Goal: Information Seeking & Learning: Check status

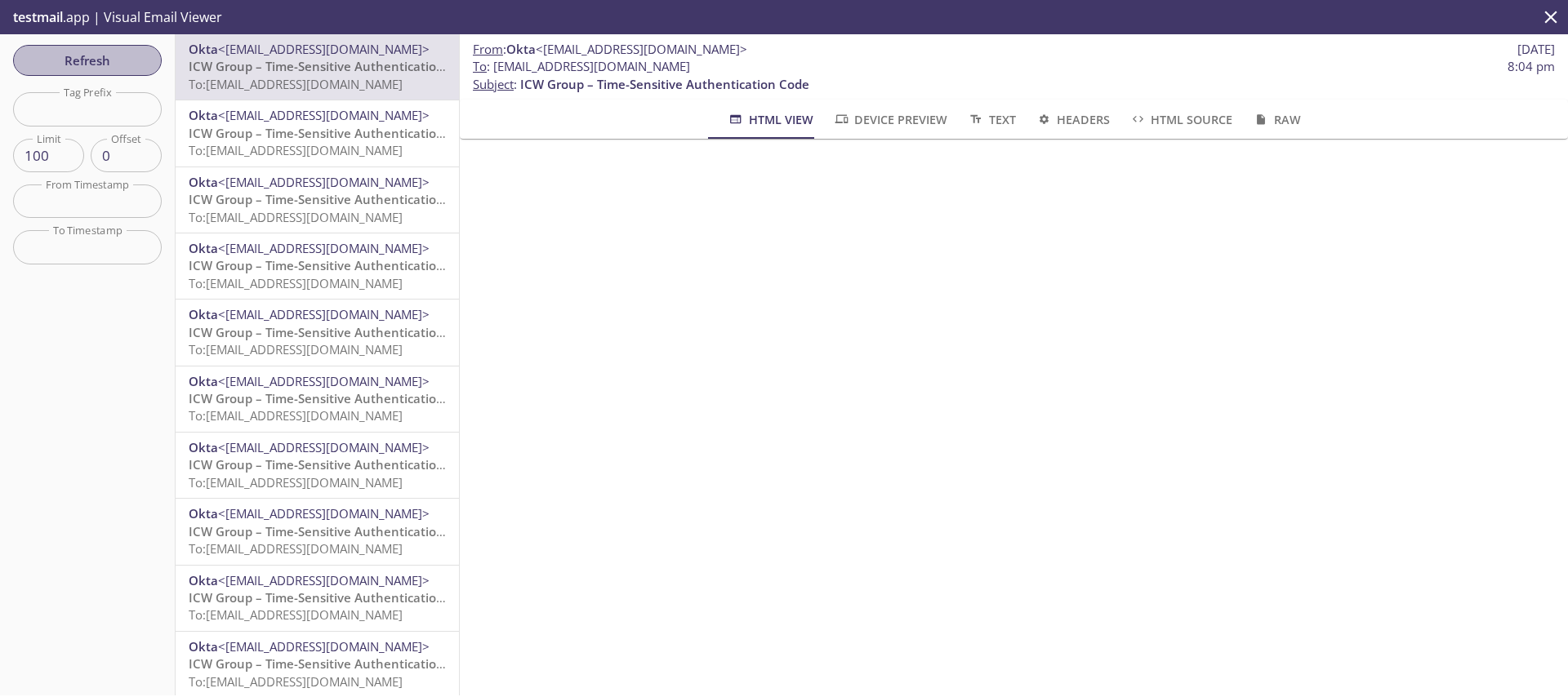
click at [138, 53] on span "Refresh" at bounding box center [87, 60] width 123 height 21
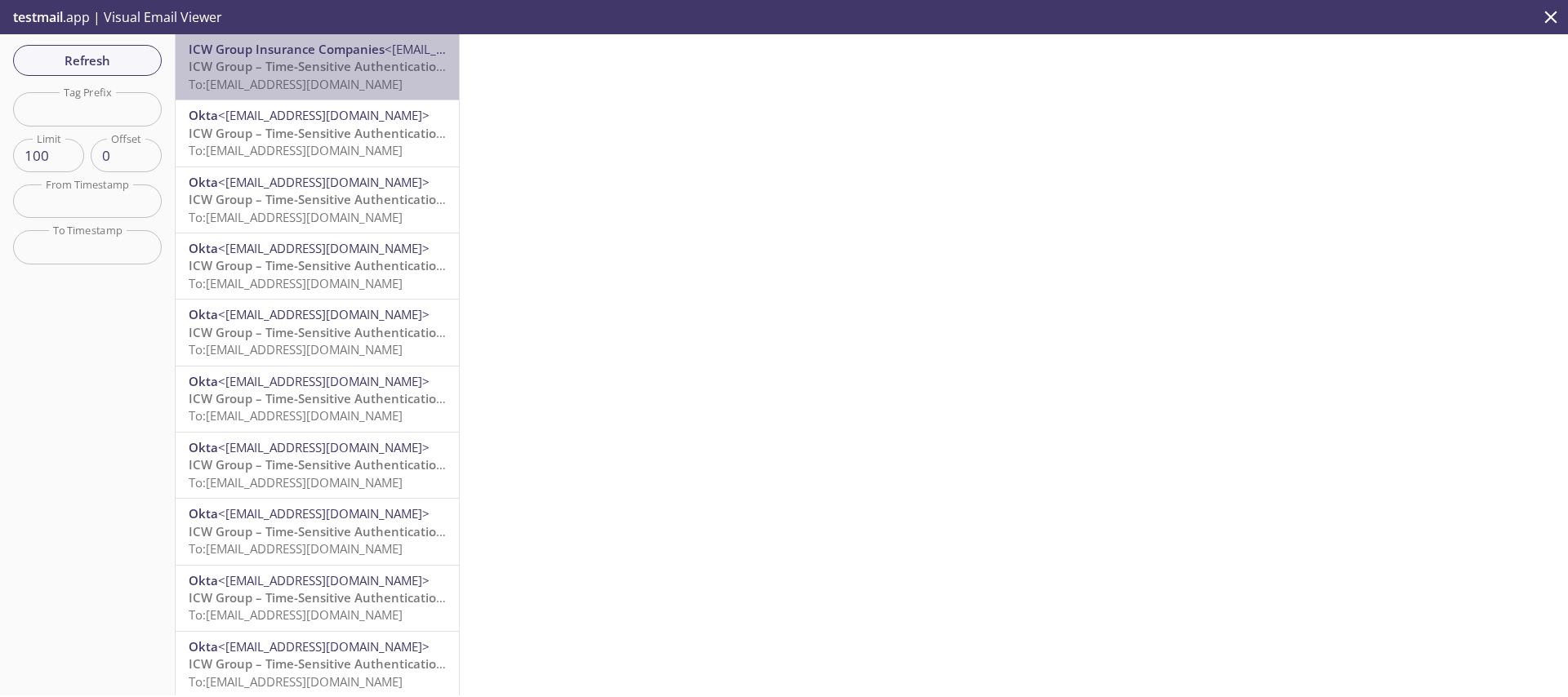
click at [327, 66] on span "ICW Group – Time-Sensitive Authentication Code" at bounding box center [333, 66] width 289 height 17
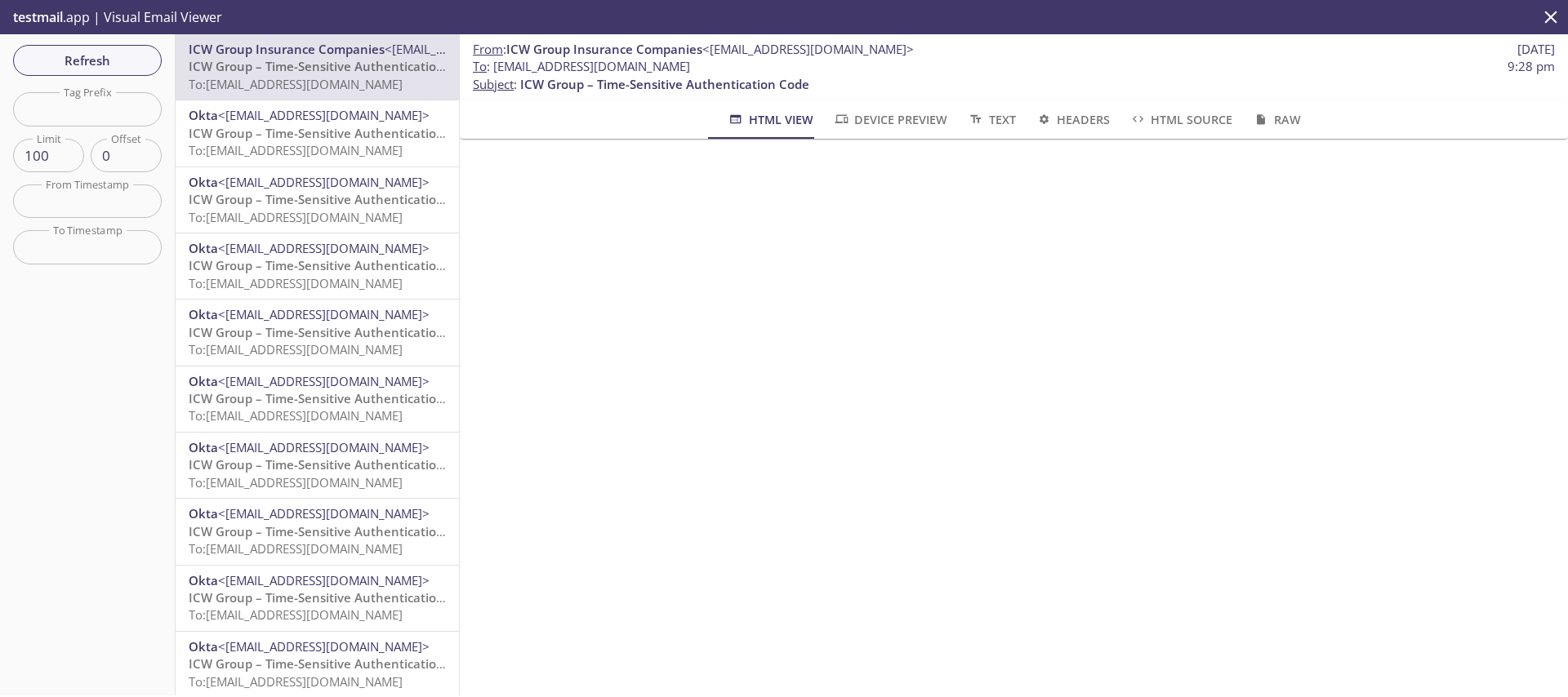
drag, startPoint x: 768, startPoint y: 63, endPoint x: 496, endPoint y: 69, distance: 272.1
click at [496, 69] on span "To : [EMAIL_ADDRESS][DOMAIN_NAME] 9:28 pm" at bounding box center [1014, 66] width 1082 height 18
copy span "[EMAIL_ADDRESS][DOMAIN_NAME]"
click at [120, 53] on span "Refresh" at bounding box center [87, 60] width 123 height 21
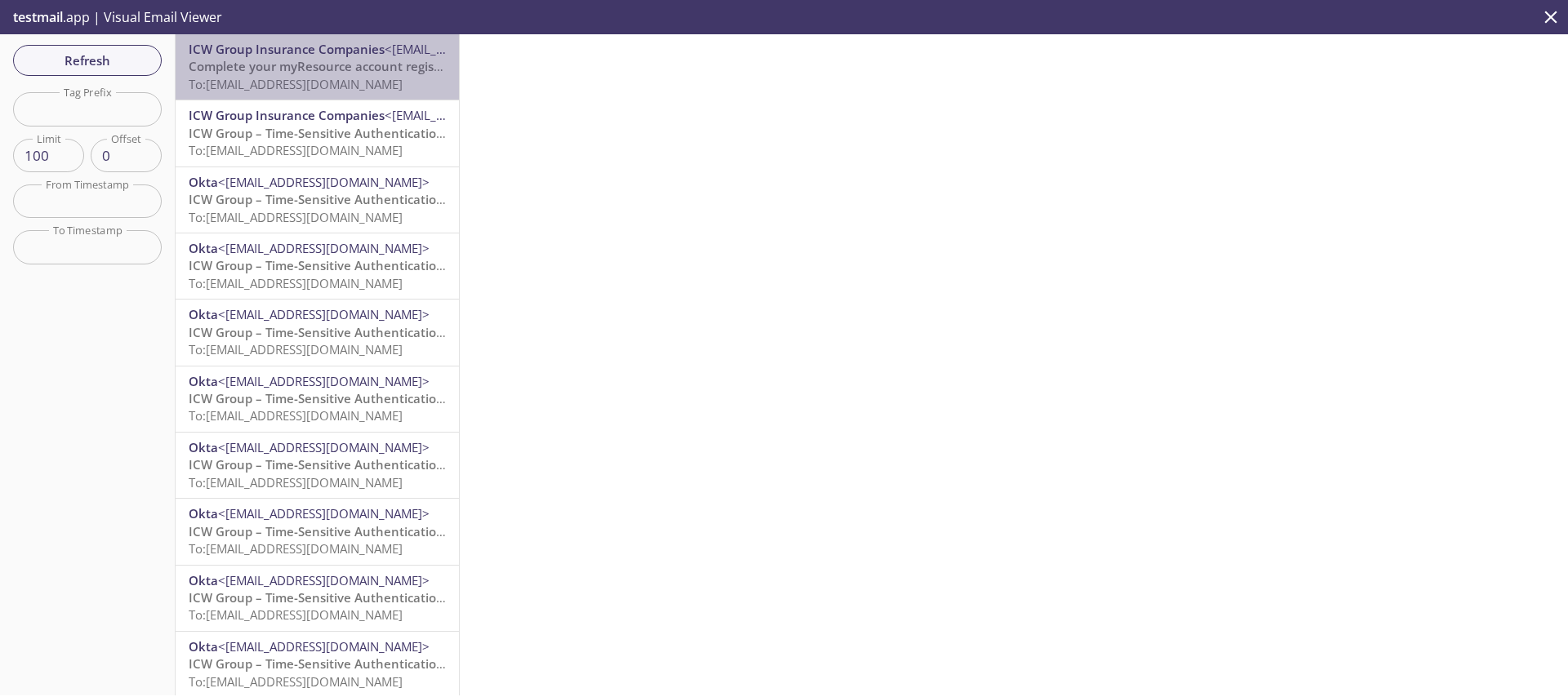
click at [362, 81] on span "To: [EMAIL_ADDRESS][DOMAIN_NAME]" at bounding box center [296, 84] width 214 height 17
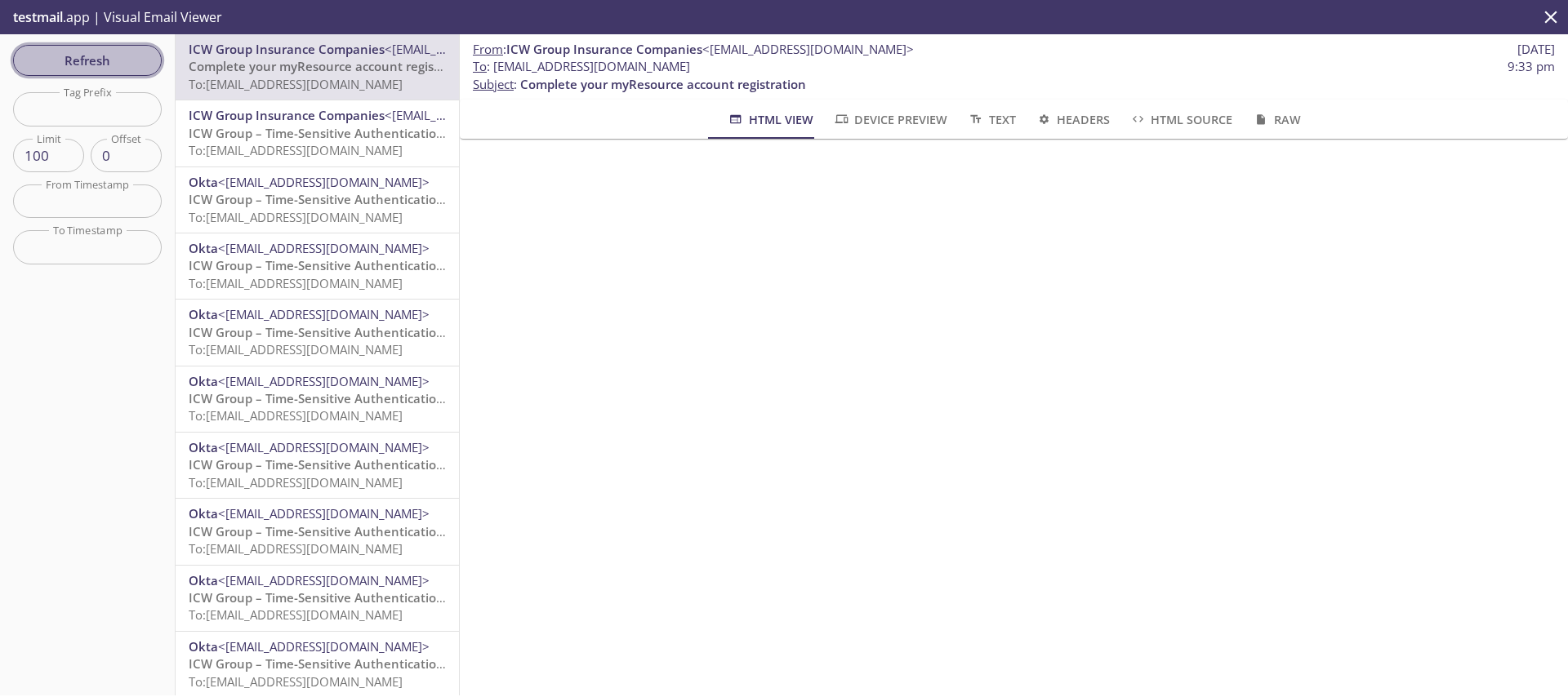
click at [96, 57] on span "Refresh" at bounding box center [87, 60] width 123 height 21
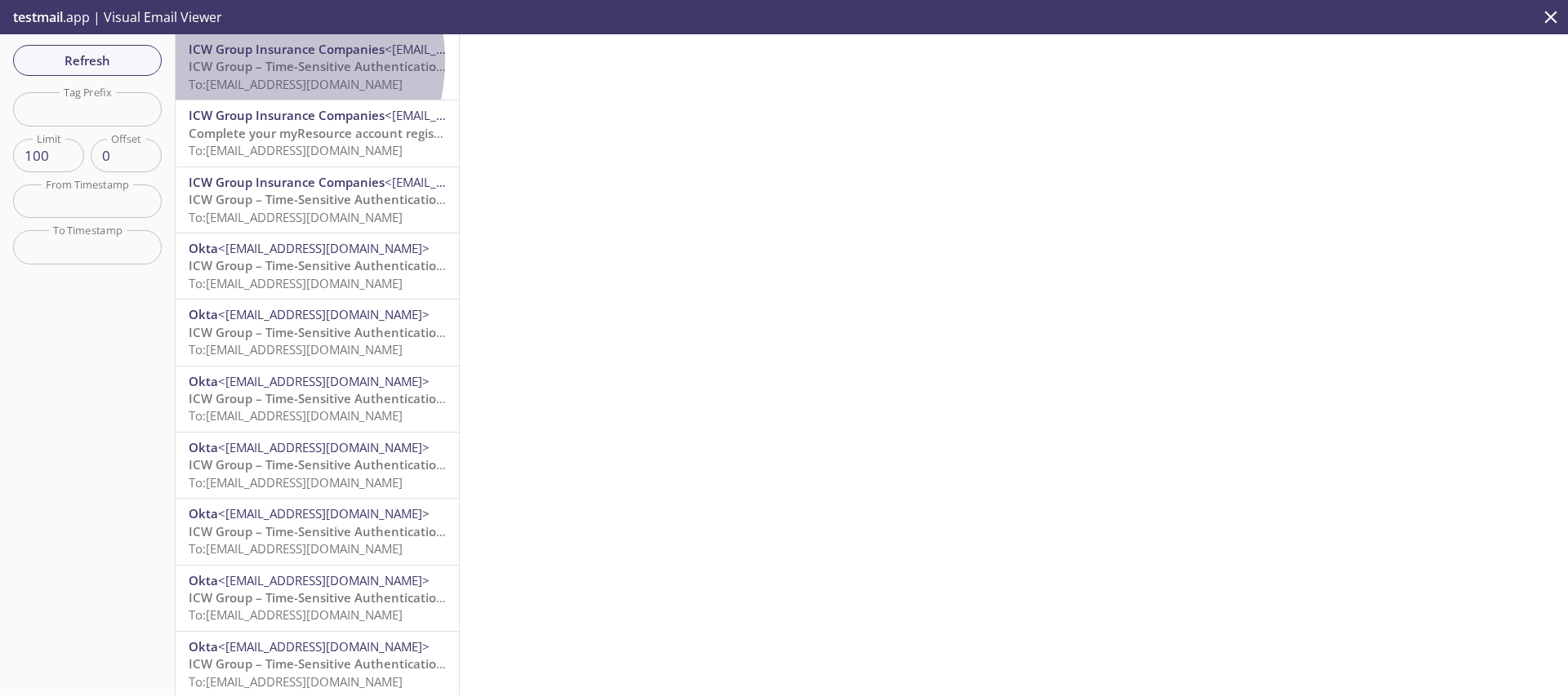
click at [252, 60] on span "ICW Group – Time-Sensitive Authentication Code" at bounding box center [333, 66] width 289 height 17
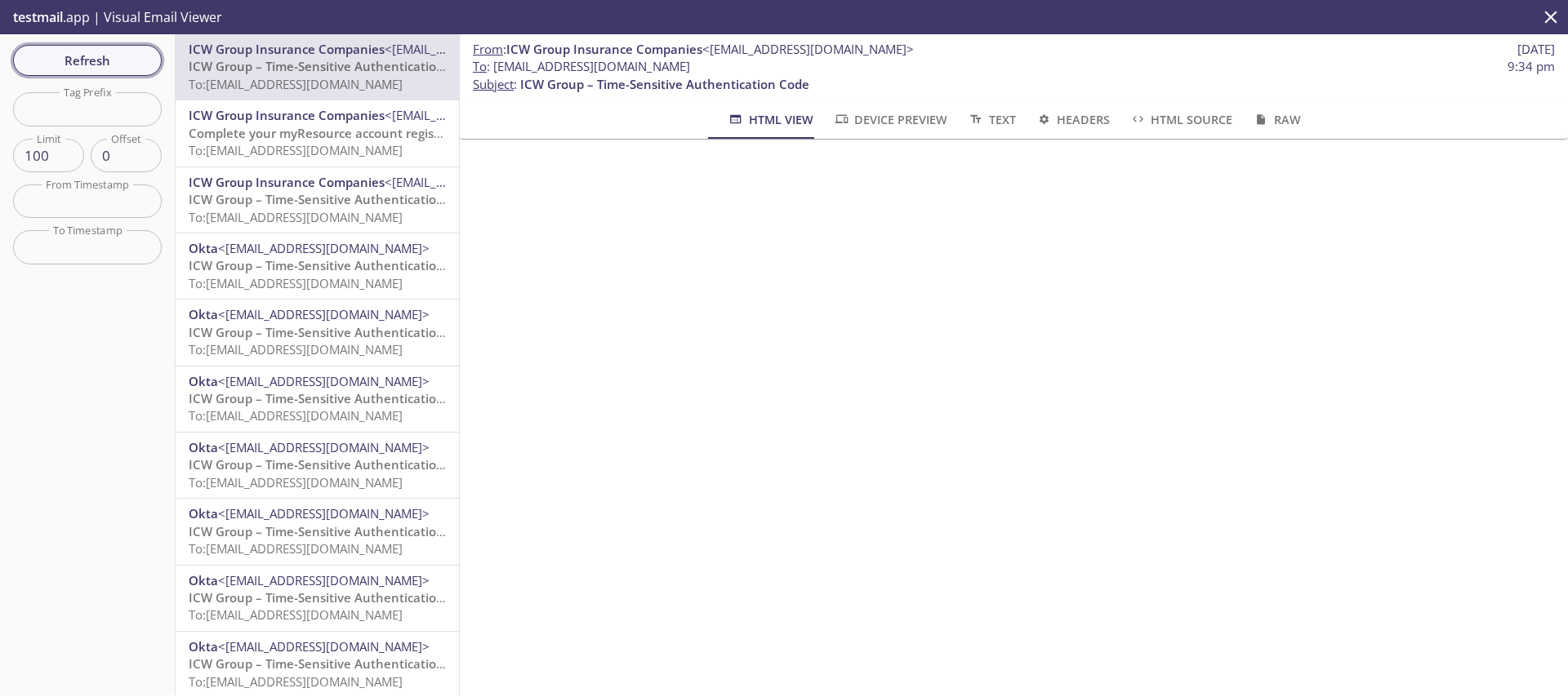
click at [126, 50] on span "Refresh" at bounding box center [87, 60] width 123 height 21
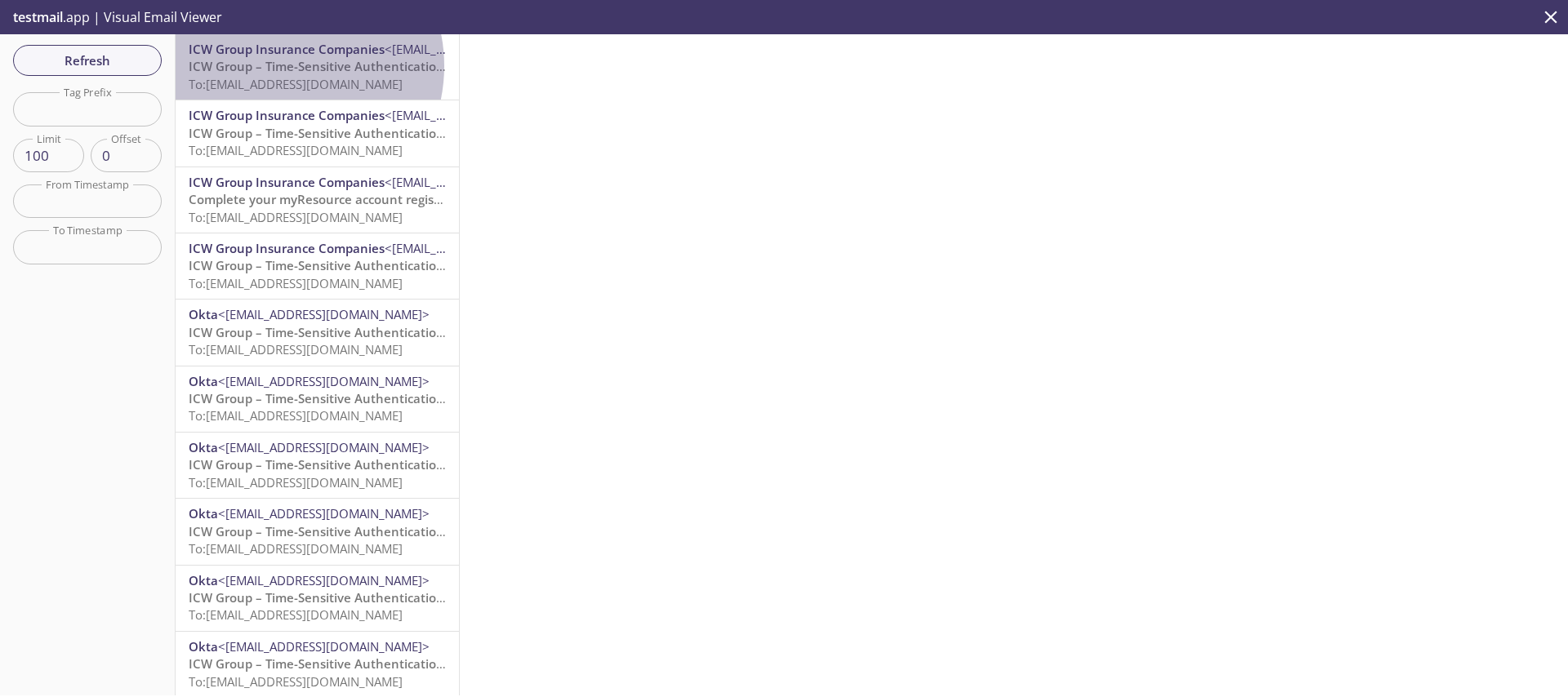
click at [278, 66] on span "ICW Group – Time-Sensitive Authentication Code" at bounding box center [333, 66] width 289 height 17
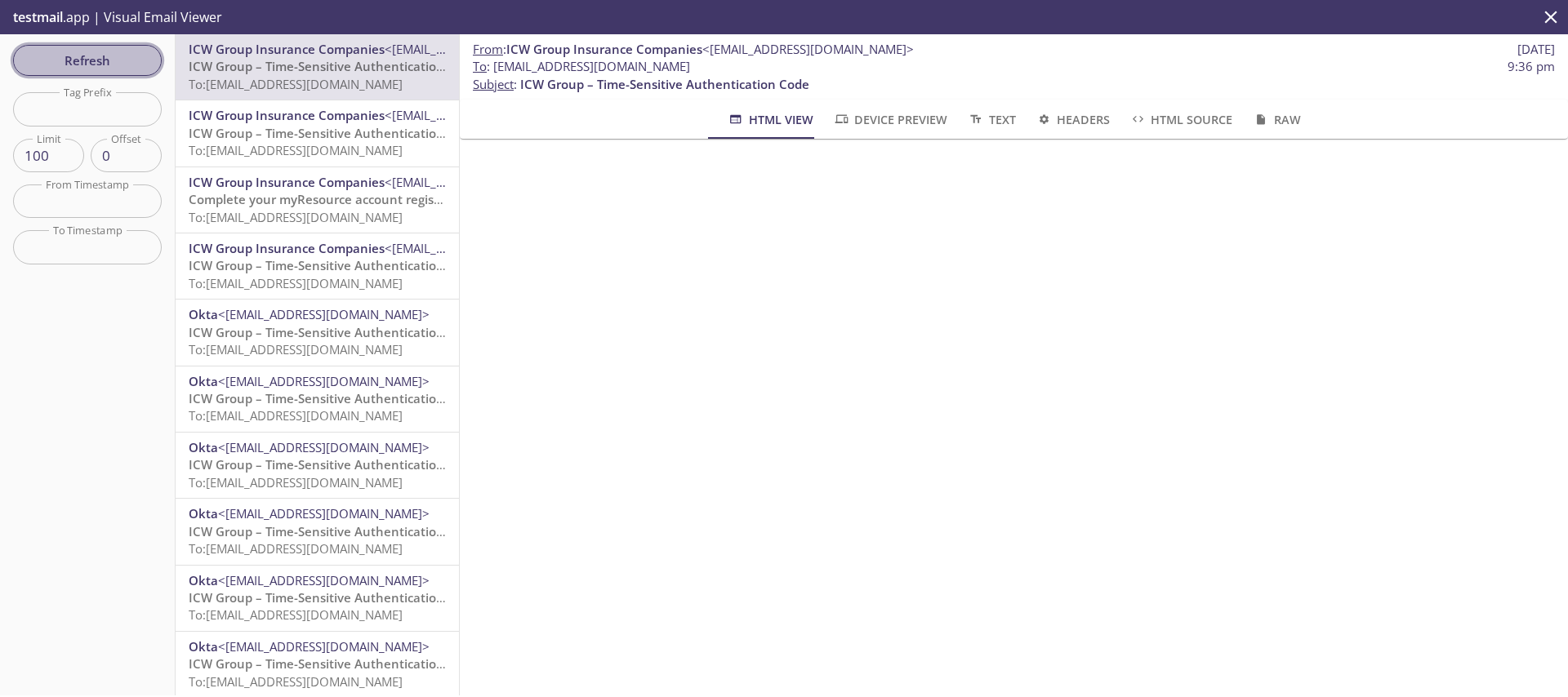
click at [133, 71] on button "Refresh" at bounding box center [88, 60] width 149 height 31
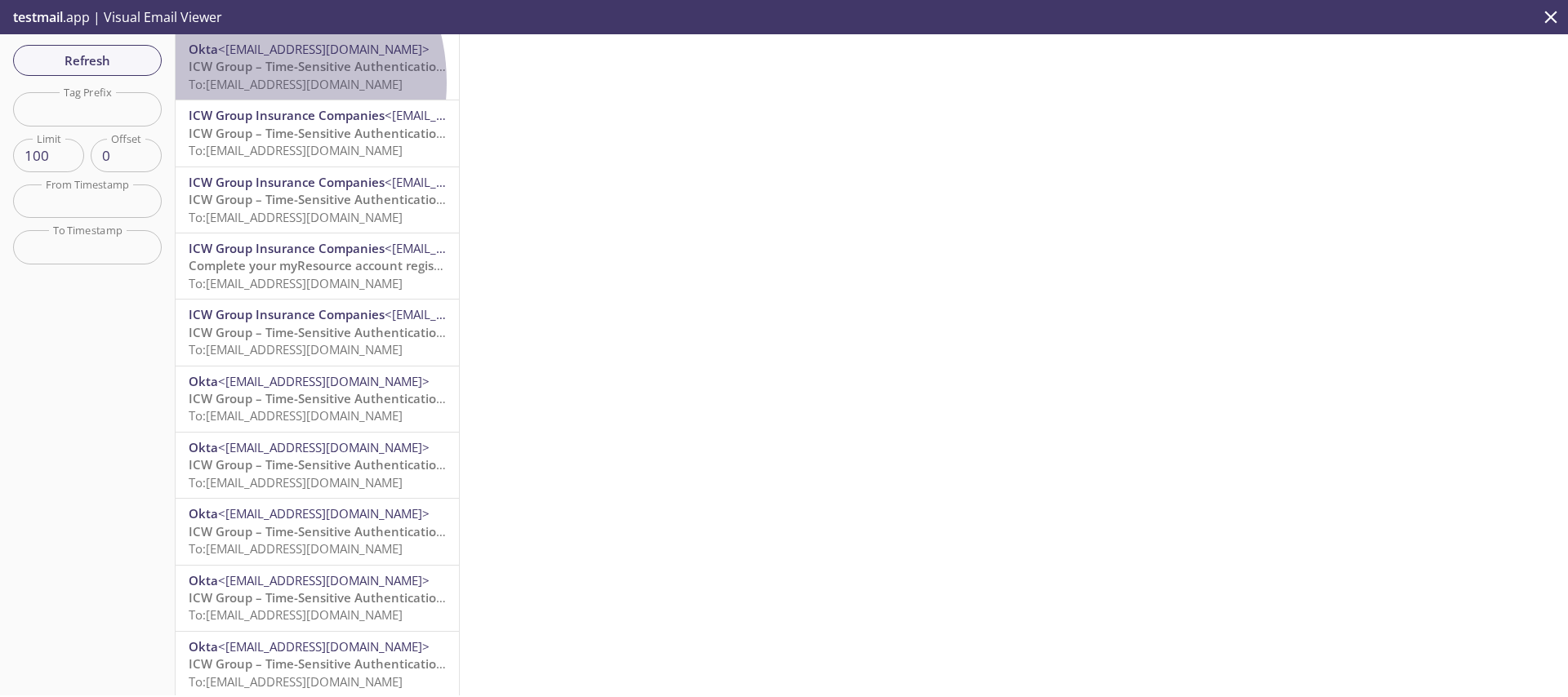
click at [238, 83] on span "To: [EMAIL_ADDRESS][DOMAIN_NAME]" at bounding box center [296, 84] width 214 height 17
